Goal: Browse casually: Explore the website without a specific task or goal

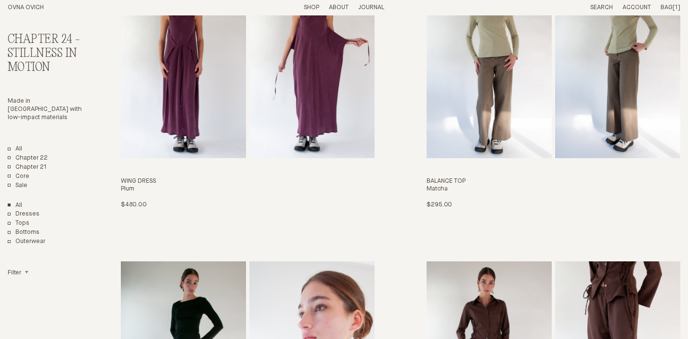
scroll to position [1595, 0]
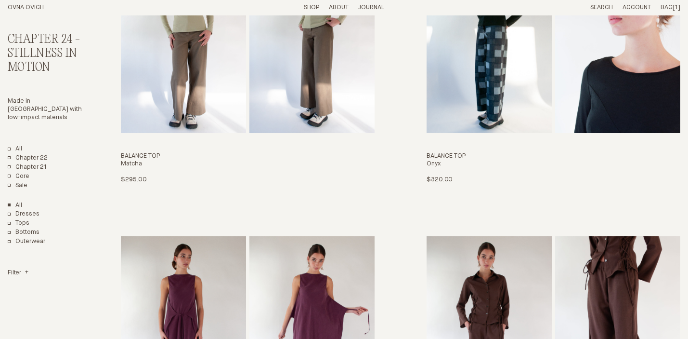
scroll to position [1621, 0]
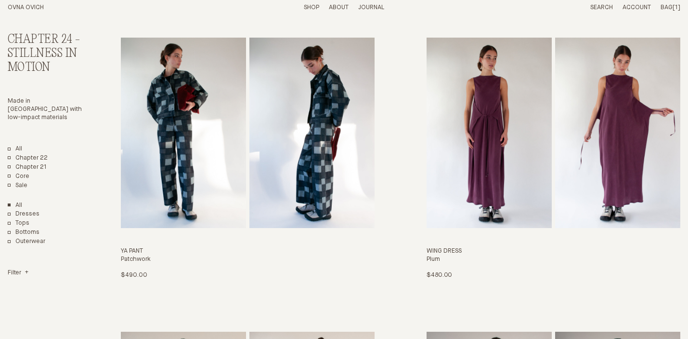
scroll to position [1228, 0]
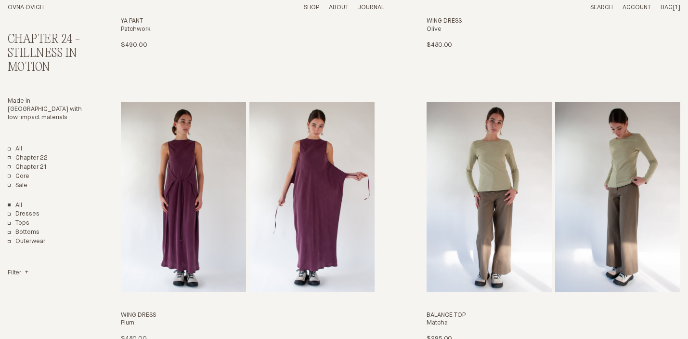
scroll to position [1405, 0]
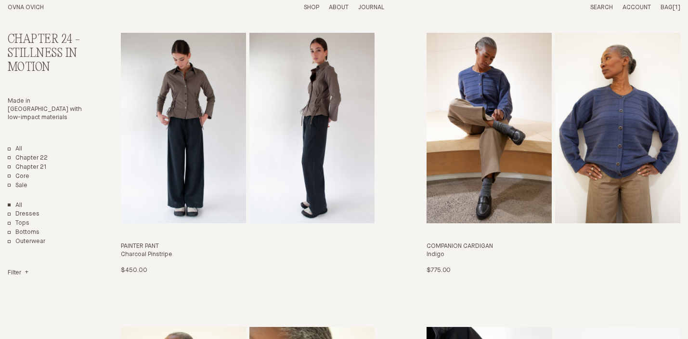
scroll to position [2118, 0]
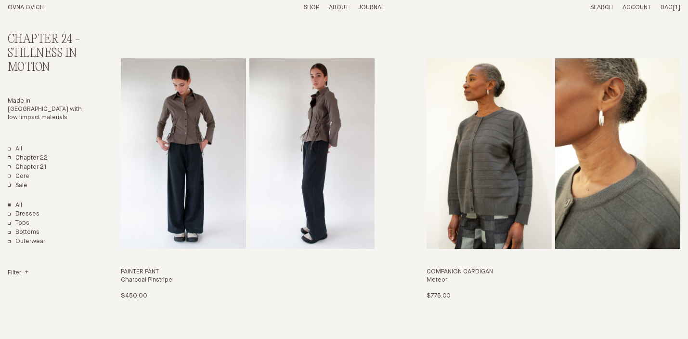
scroll to position [2089, 0]
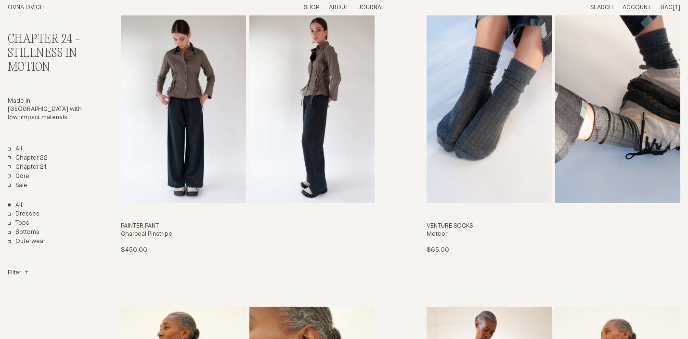
scroll to position [2129, 0]
